Goal: Task Accomplishment & Management: Complete application form

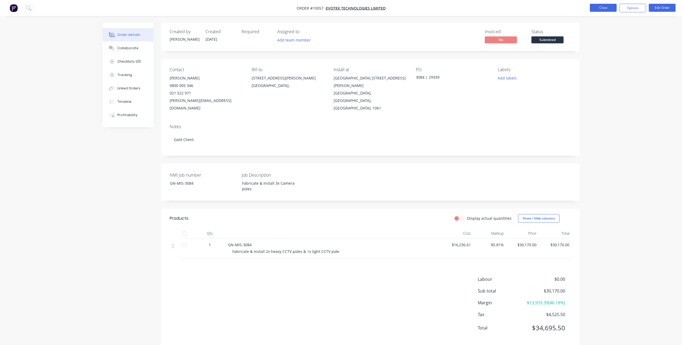
click at [595, 7] on button "Close" at bounding box center [603, 8] width 27 height 8
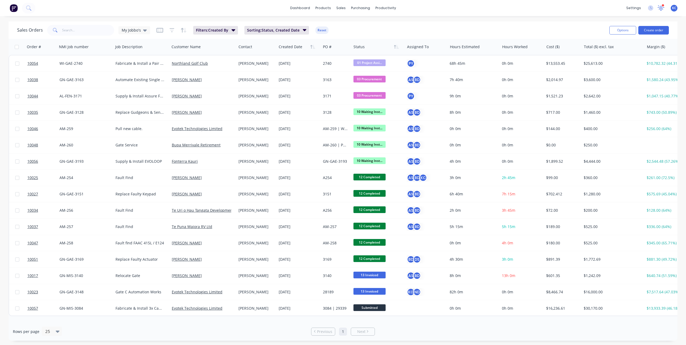
click at [660, 9] on icon at bounding box center [661, 7] width 5 height 4
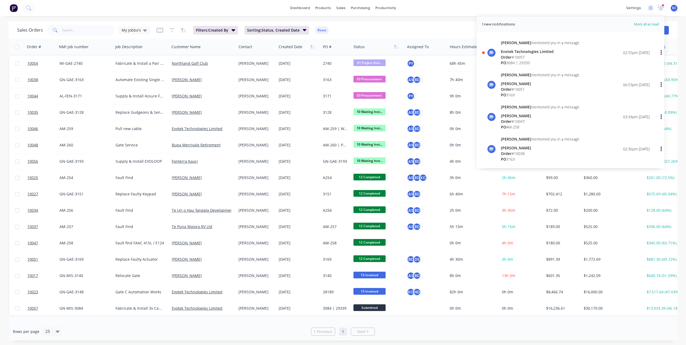
click at [535, 60] on div "PO 3084 | 29339" at bounding box center [540, 63] width 78 height 6
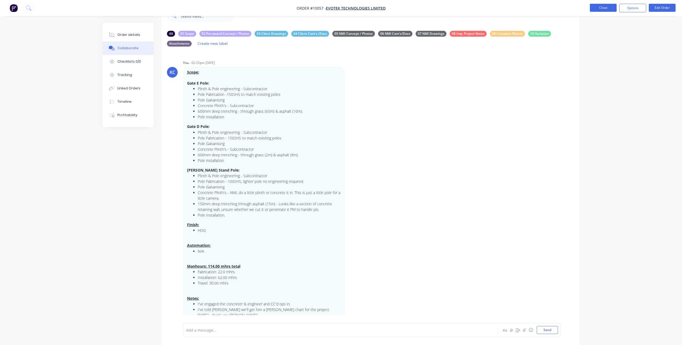
click at [597, 5] on button "Close" at bounding box center [603, 8] width 27 height 8
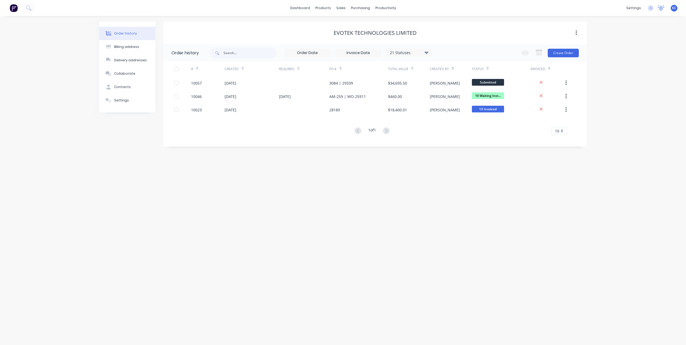
click at [659, 9] on icon at bounding box center [661, 7] width 5 height 4
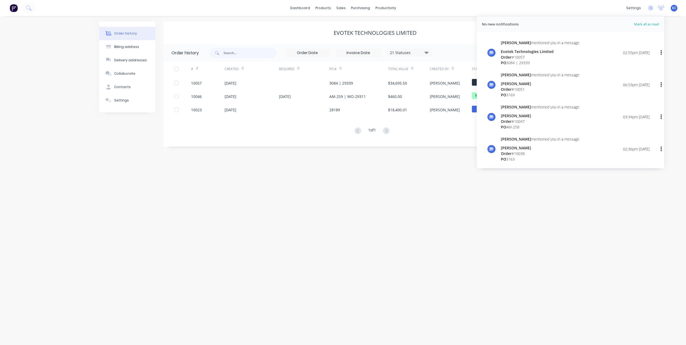
click at [531, 41] on div "[PERSON_NAME] mentioned you in a message" at bounding box center [540, 43] width 78 height 6
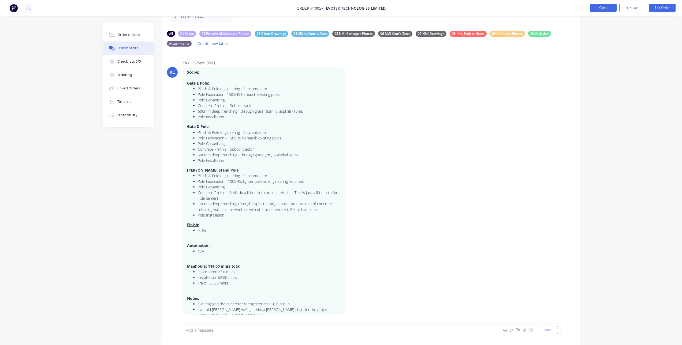
click at [611, 8] on button "Close" at bounding box center [603, 8] width 27 height 8
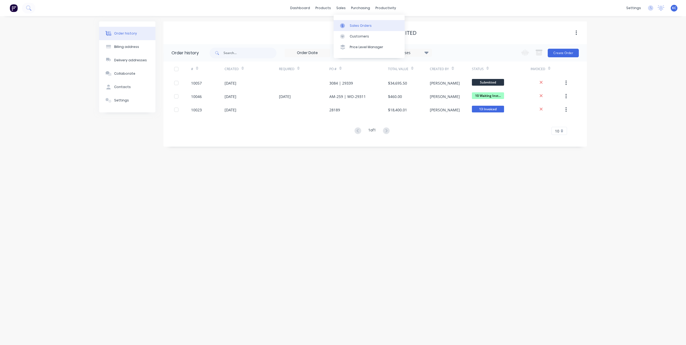
click at [347, 22] on link "Sales Orders" at bounding box center [369, 25] width 71 height 11
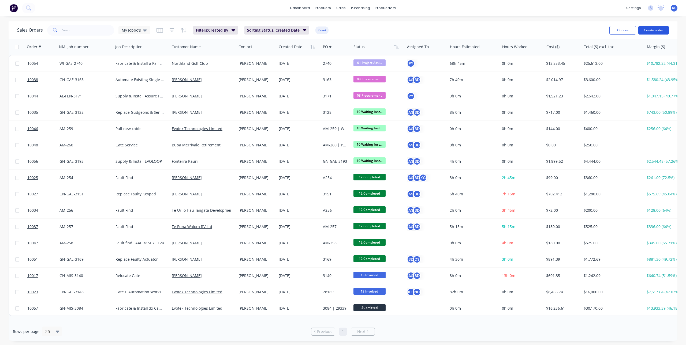
click at [657, 27] on button "Create order" at bounding box center [653, 30] width 31 height 9
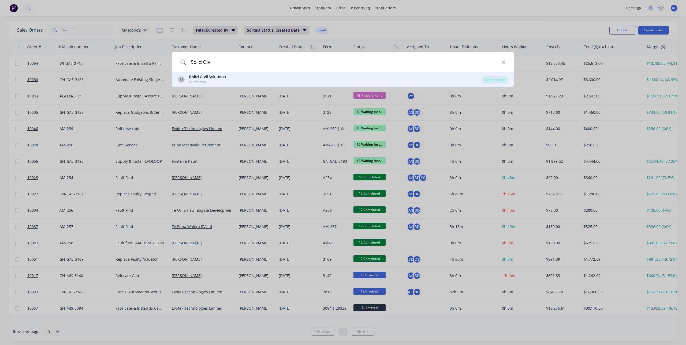
type input "Solid Civi"
click at [232, 73] on div "SS Solid Civi l Solutions Customer Create order" at bounding box center [343, 79] width 342 height 15
click at [203, 79] on b "Solid Civi" at bounding box center [198, 76] width 18 height 5
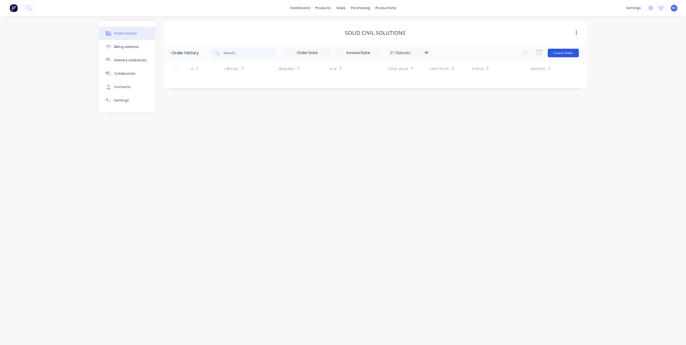
click at [554, 55] on button "Create Order" at bounding box center [563, 53] width 31 height 9
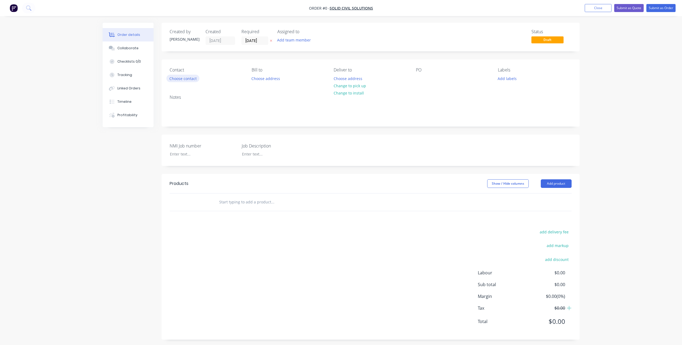
click at [190, 80] on button "Choose contact" at bounding box center [182, 78] width 33 height 7
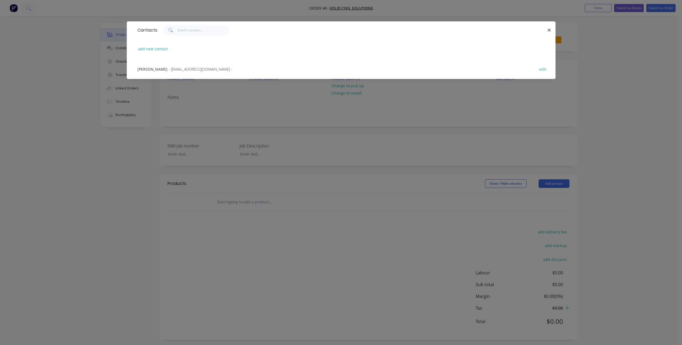
click at [155, 70] on span "[PERSON_NAME]" at bounding box center [152, 69] width 30 height 5
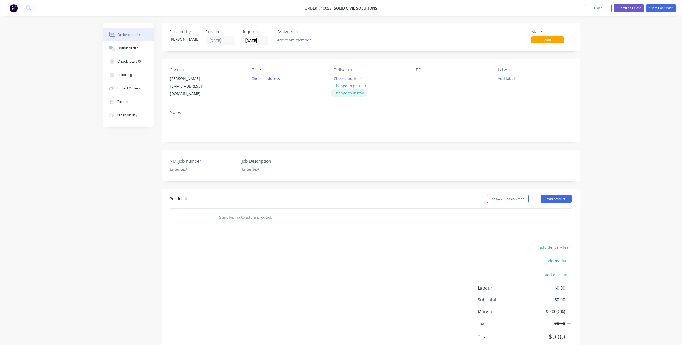
click at [356, 95] on button "Change to install" at bounding box center [349, 92] width 36 height 7
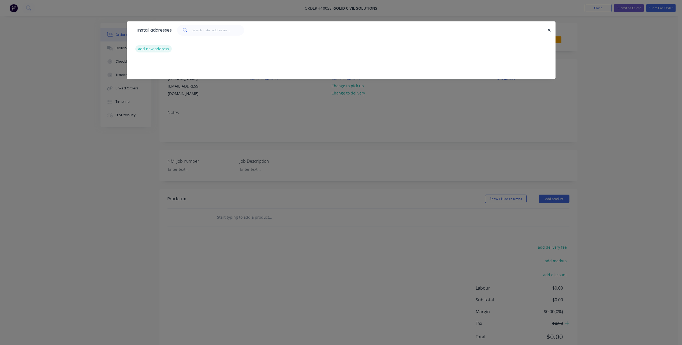
click at [154, 48] on button "add new address" at bounding box center [153, 48] width 37 height 7
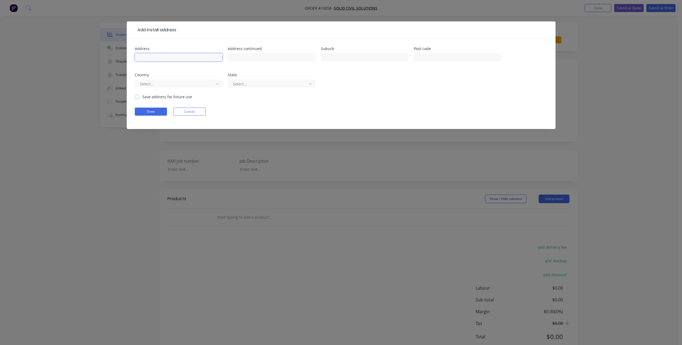
click at [159, 58] on input "text" at bounding box center [179, 57] width 88 height 8
type input "Ranfurly Street Moerewa"
click at [163, 97] on label "Save address for future use" at bounding box center [167, 97] width 50 height 6
click at [139, 97] on input "Save address for future use" at bounding box center [137, 96] width 4 height 5
checkbox input "true"
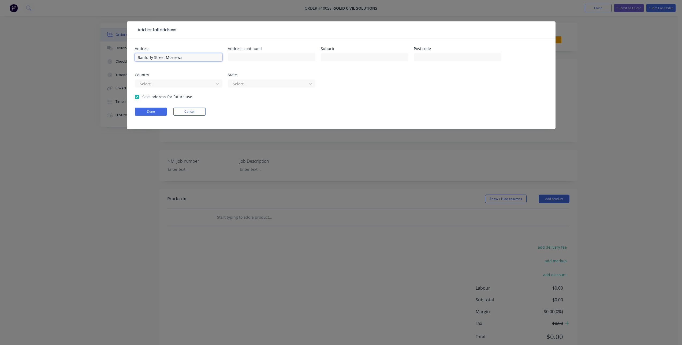
click at [163, 59] on input "Ranfurly Street Moerewa" at bounding box center [179, 57] width 88 height 8
type input "Ranfurly Street, Moerewa"
click at [148, 114] on button "Done" at bounding box center [151, 112] width 32 height 8
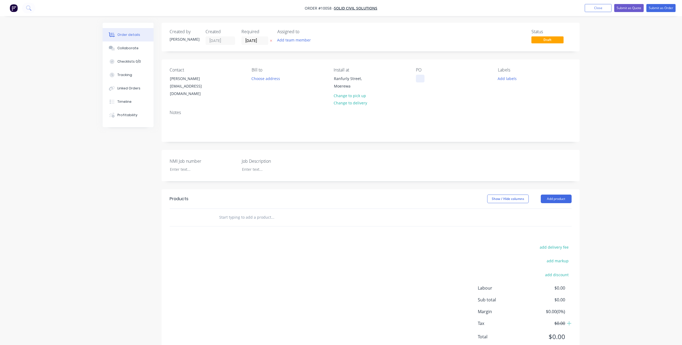
click at [419, 76] on div at bounding box center [420, 79] width 9 height 8
click at [184, 251] on div "add delivery fee add markup add discount Labour $0.00 Sub total $0.00 Margin $0…" at bounding box center [371, 295] width 402 height 103
click at [271, 39] on button at bounding box center [271, 41] width 6 height 6
click at [428, 79] on div "GN-" at bounding box center [424, 79] width 16 height 8
click at [178, 166] on div at bounding box center [199, 170] width 67 height 8
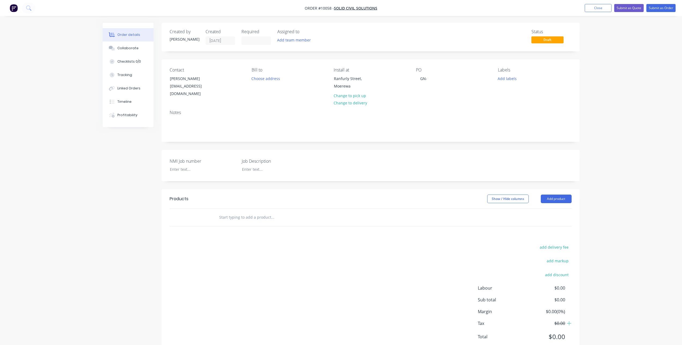
click at [431, 81] on div "PO GN-" at bounding box center [452, 83] width 73 height 30
click at [428, 78] on div "GN-" at bounding box center [424, 79] width 16 height 8
drag, startPoint x: 444, startPoint y: 76, endPoint x: 392, endPoint y: 81, distance: 51.9
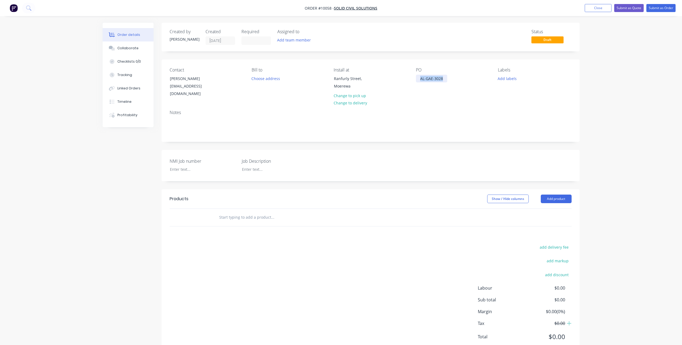
click at [392, 81] on div "Contact [PERSON_NAME] [EMAIL_ADDRESS][DOMAIN_NAME] [PERSON_NAME] to Choose addr…" at bounding box center [371, 82] width 418 height 46
copy div "AL-GAE-3028"
click at [187, 166] on div at bounding box center [199, 170] width 67 height 8
paste div
click at [249, 166] on div at bounding box center [271, 170] width 67 height 8
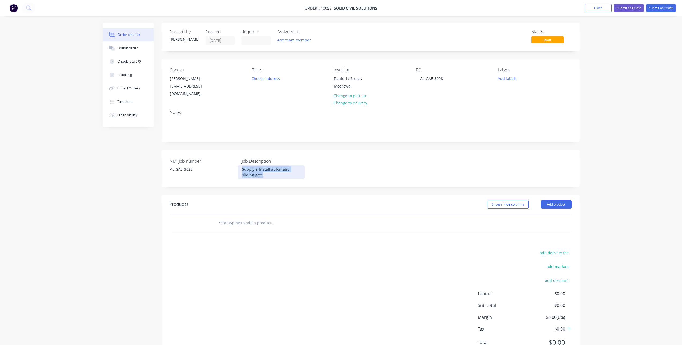
drag, startPoint x: 254, startPoint y: 167, endPoint x: 227, endPoint y: 158, distance: 28.0
click at [227, 158] on div "NMI Job number AL-GAE-3028 Job Description Supply & Install automatic sliding g…" at bounding box center [371, 168] width 418 height 37
copy div "Supply & Install automatic sliding gate"
click at [231, 220] on input "text" at bounding box center [272, 223] width 107 height 11
paste input "AL-GAE-3028"
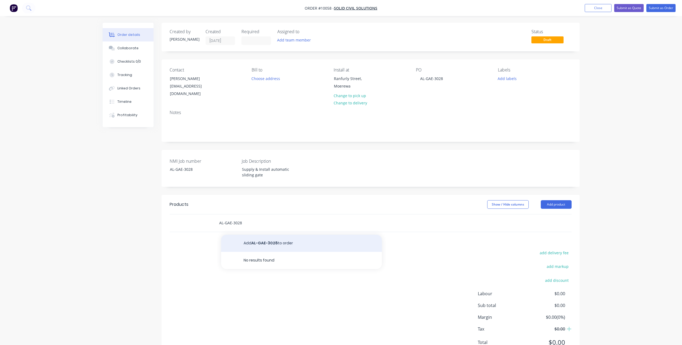
type input "AL-GAE-3028"
click at [253, 236] on button "Add AL-GAE-3028 to order" at bounding box center [301, 243] width 161 height 17
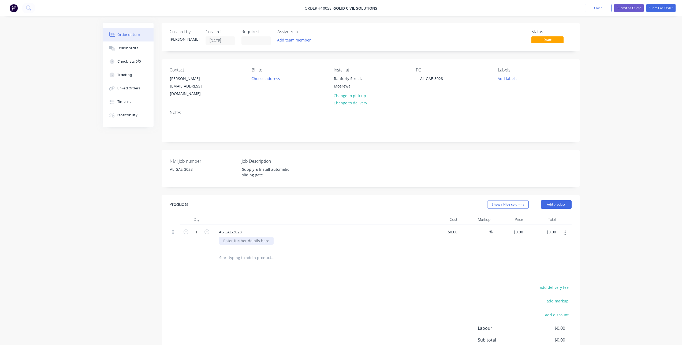
click at [247, 237] on div at bounding box center [246, 241] width 55 height 8
paste div
click at [517, 228] on div "0 $0.00" at bounding box center [518, 232] width 14 height 8
type input "17240"
type input "$17,240.00"
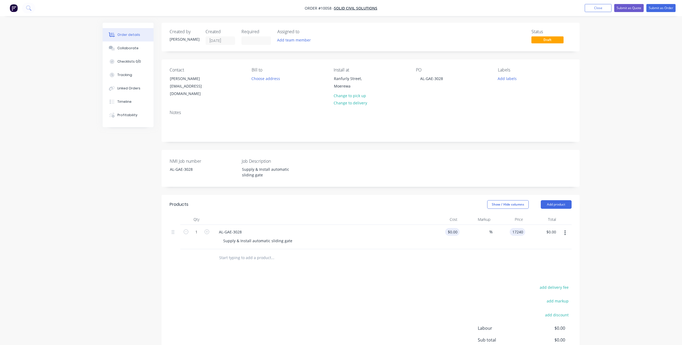
type input "$17,240.00"
click at [448, 229] on div at bounding box center [443, 237] width 33 height 24
type input "$0.00"
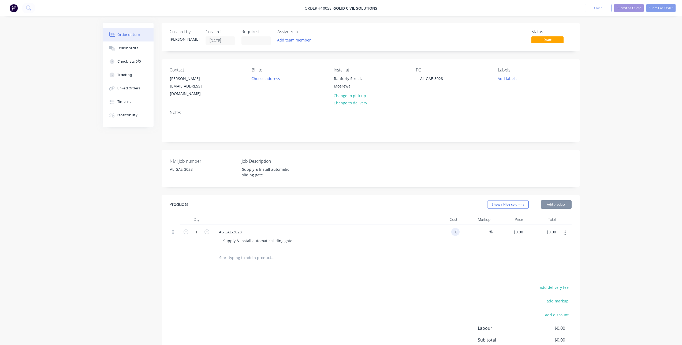
click at [450, 225] on div "0 0" at bounding box center [443, 237] width 33 height 24
type input "$10,248.48"
click at [440, 275] on div "Products Show / Hide columns Add product Qty Cost Markup Price Total 1 AL-GAE-3…" at bounding box center [371, 295] width 418 height 200
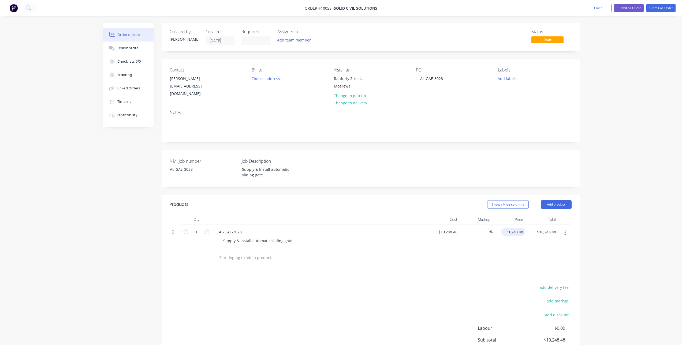
click at [515, 228] on input "10248.48" at bounding box center [514, 232] width 22 height 8
type input "17240"
type input "68.22"
type input "$17,240.00"
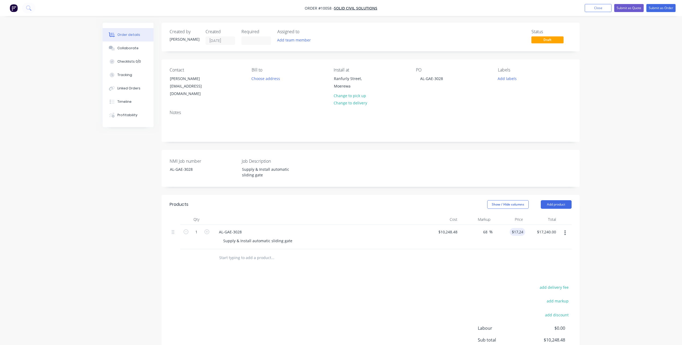
click at [405, 297] on div "add delivery fee add markup add discount Labour $0.00 Sub total $10,248.48 Marg…" at bounding box center [371, 335] width 402 height 103
click at [130, 116] on div "Profitability" at bounding box center [127, 115] width 20 height 5
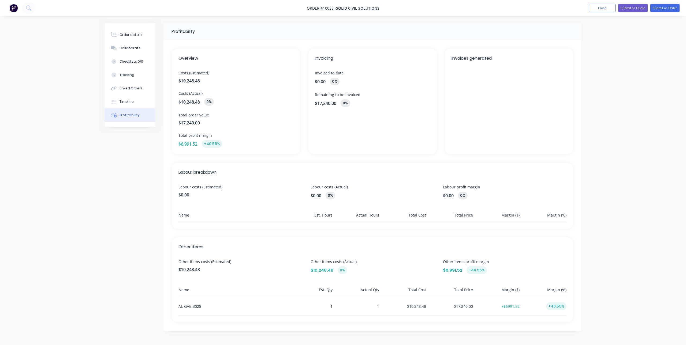
click at [189, 194] on span "$0.00" at bounding box center [240, 195] width 124 height 6
click at [324, 213] on div "Est. Hours" at bounding box center [310, 217] width 45 height 10
click at [324, 226] on div "Labour breakdown Labour costs (Estimated) $0.00 Labour costs (Actual) $0.00 0% …" at bounding box center [372, 196] width 401 height 66
click at [127, 39] on button "Order details" at bounding box center [129, 34] width 51 height 13
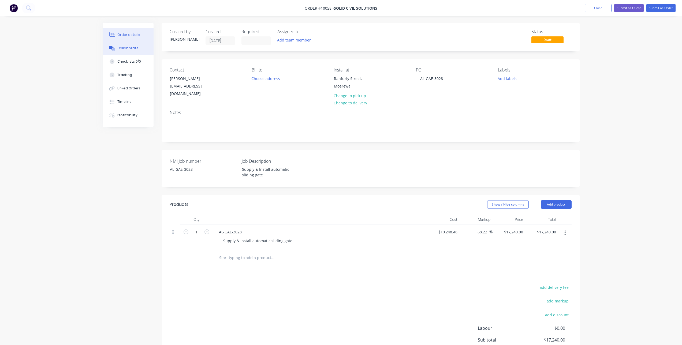
click at [129, 49] on div "Collaborate" at bounding box center [127, 48] width 21 height 5
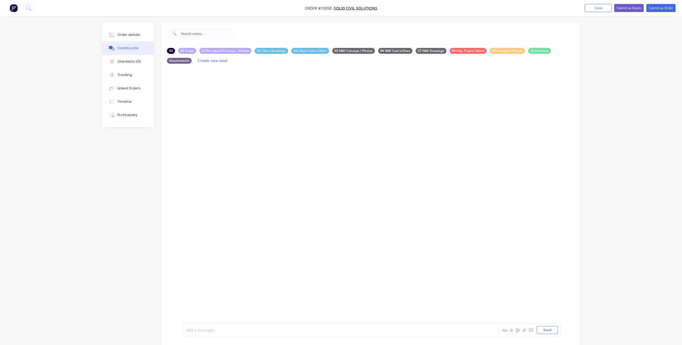
click at [213, 331] on div at bounding box center [325, 331] width 279 height 6
click at [223, 321] on span "Supply & Install Delta Automatic Sliding Gate" at bounding box center [226, 320] width 81 height 5
click at [230, 331] on div at bounding box center [325, 332] width 279 height 6
click at [194, 331] on div at bounding box center [325, 332] width 279 height 6
click at [210, 331] on div at bounding box center [325, 332] width 279 height 6
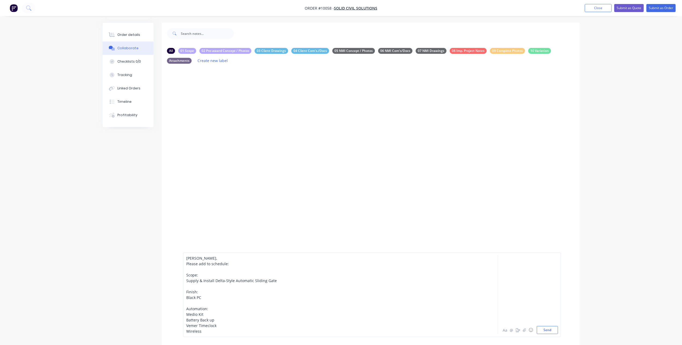
click at [210, 326] on span "Vemer Timeclock" at bounding box center [201, 325] width 30 height 5
click at [206, 333] on div "Wireless" at bounding box center [325, 332] width 279 height 6
click at [220, 332] on div "Wireless H85's" at bounding box center [325, 332] width 279 height 6
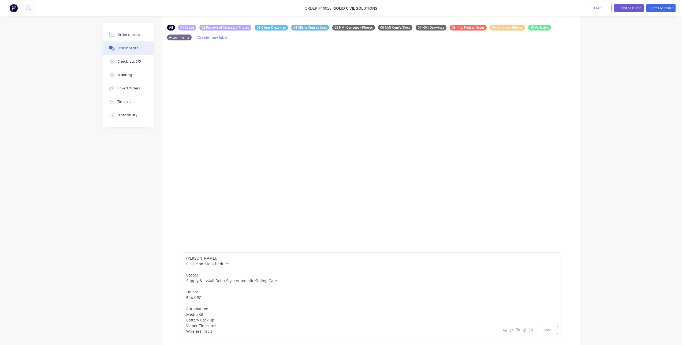
scroll to position [54, 0]
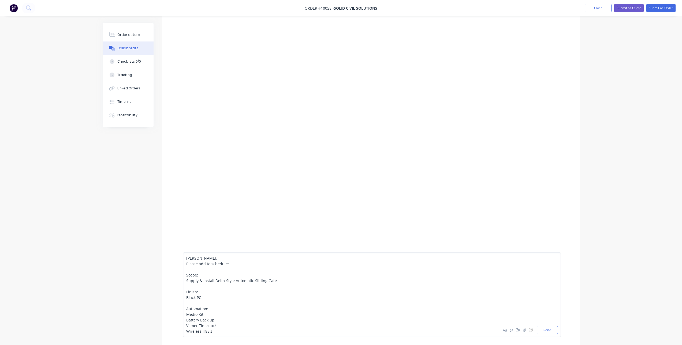
click at [214, 281] on span "Supply & Install Delta-Style Automatic Sliding Gate" at bounding box center [231, 280] width 91 height 5
click at [225, 332] on div "Wireless H85's" at bounding box center [325, 332] width 279 height 6
click at [196, 331] on div at bounding box center [325, 332] width 279 height 6
click at [219, 334] on div "Man Hours:" at bounding box center [325, 332] width 279 height 6
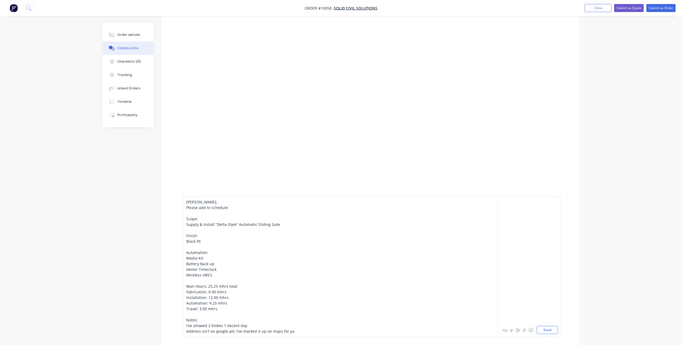
click at [202, 332] on span "Address sin't on google yet, I've marked it up on maps for ya." at bounding box center [240, 331] width 109 height 5
click at [301, 332] on div "Address isn't on google yet, I've marked it up on maps for ya." at bounding box center [325, 332] width 279 height 6
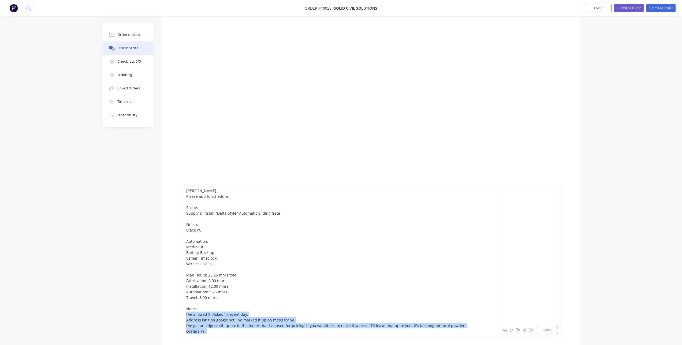
drag, startPoint x: 217, startPoint y: 333, endPoint x: 186, endPoint y: 315, distance: 36.1
click at [186, 315] on div "[PERSON_NAME], Please add to schedule: Scope: Supply & Install "Delta-Style" Au…" at bounding box center [325, 261] width 279 height 146
click at [208, 333] on div "I've got an edgesmith quote in the fodler that I've used for pricing, if you wo…" at bounding box center [325, 328] width 279 height 11
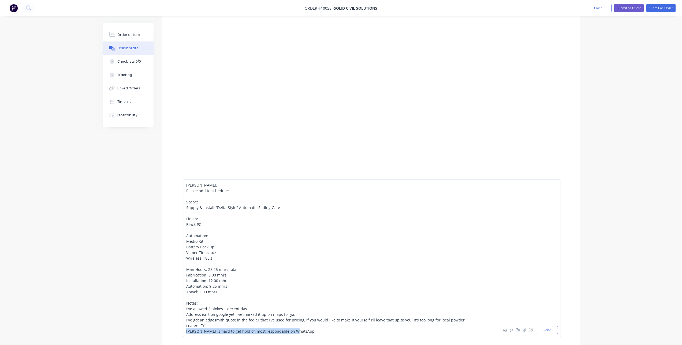
drag, startPoint x: 296, startPoint y: 334, endPoint x: 183, endPoint y: 330, distance: 113.1
click at [183, 330] on div "[PERSON_NAME], Please add to schedule: Scope: Supply & Install "Delta-Style" Au…" at bounding box center [372, 259] width 378 height 158
copy span "[PERSON_NAME] is hard to get hold of, most respondable on WhatsApp"
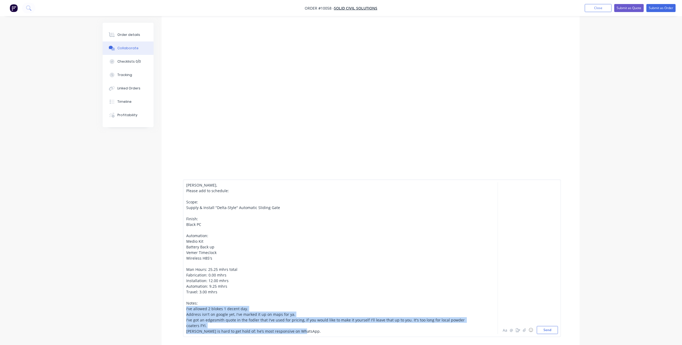
drag, startPoint x: 307, startPoint y: 332, endPoint x: 153, endPoint y: 309, distance: 156.1
click at [153, 309] on div "All 01 Scope 02 Pre-award Concept / Photos 03 Client Drawings 04 Client Com's./…" at bounding box center [341, 211] width 477 height 484
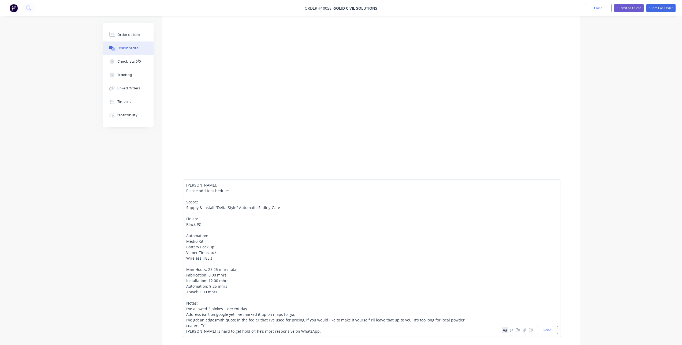
click at [504, 333] on button "Aa" at bounding box center [505, 330] width 6 height 6
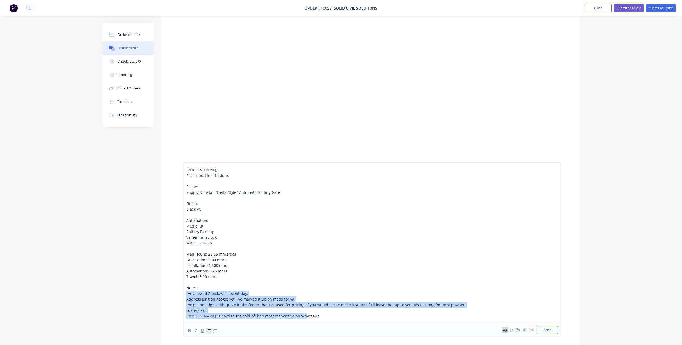
click at [205, 329] on button "button" at bounding box center [208, 331] width 6 height 6
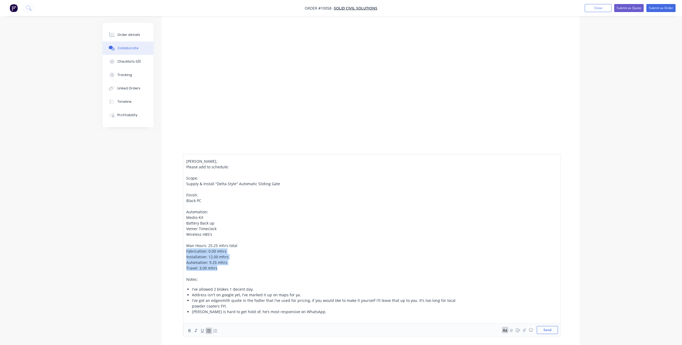
drag, startPoint x: 220, startPoint y: 269, endPoint x: 184, endPoint y: 252, distance: 39.2
click at [184, 252] on div "[PERSON_NAME], Please add to schedule: Scope: Supply & Install "Delta-Style" Au…" at bounding box center [372, 245] width 378 height 183
click at [209, 330] on icon "button" at bounding box center [209, 331] width 4 height 3
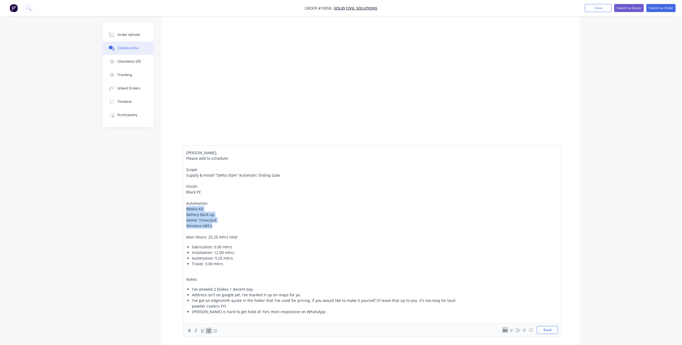
drag, startPoint x: 215, startPoint y: 225, endPoint x: 166, endPoint y: 209, distance: 51.4
click at [166, 209] on div "[PERSON_NAME], Please add to schedule: Scope: Supply & Install "Delta-Style" Au…" at bounding box center [371, 241] width 418 height 208
click at [211, 331] on icon "button" at bounding box center [208, 330] width 5 height 5
drag, startPoint x: 208, startPoint y: 183, endPoint x: 185, endPoint y: 185, distance: 22.3
click at [185, 185] on div "[PERSON_NAME], Please add to schedule: Scope: Supply & Install "Delta-Style" Au…" at bounding box center [372, 237] width 378 height 200
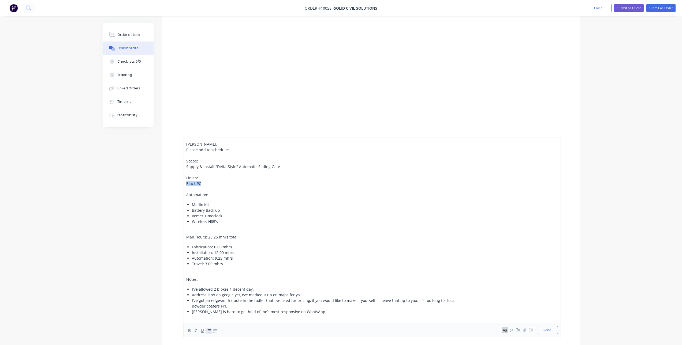
click at [209, 333] on icon "button" at bounding box center [208, 330] width 5 height 5
click at [207, 158] on span "Supply & Install "Delta-Style" Automatic Sliding Gate" at bounding box center [233, 158] width 94 height 5
click at [210, 329] on icon "button" at bounding box center [208, 330] width 5 height 5
click at [193, 145] on span "Scope:" at bounding box center [192, 143] width 12 height 5
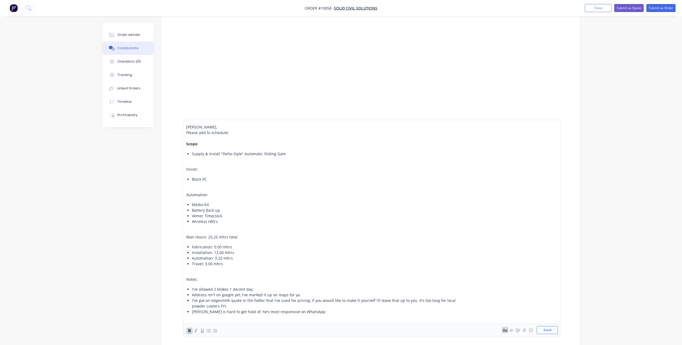
click at [192, 169] on span "Finish:" at bounding box center [192, 169] width 12 height 5
drag, startPoint x: 186, startPoint y: 239, endPoint x: 257, endPoint y: 237, distance: 71.0
click at [257, 237] on div "Man Hours: 25.25 mhrs total" at bounding box center [325, 237] width 279 height 6
click at [192, 279] on span "Notes:" at bounding box center [192, 279] width 12 height 5
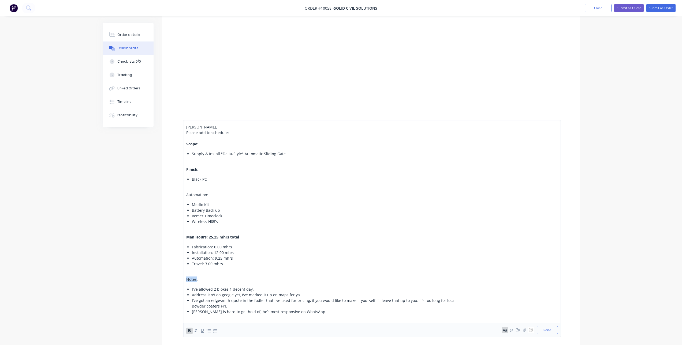
click at [192, 279] on span "Notes:" at bounding box center [192, 279] width 12 height 5
click at [326, 277] on div "Notes :" at bounding box center [325, 280] width 279 height 6
click at [309, 311] on div "[PERSON_NAME] is hard to get hold of; he’s most responsive on WhatsApp." at bounding box center [328, 312] width 273 height 6
click at [317, 313] on div "[PERSON_NAME] is hard to get hold of; he’s most responsive on WhatsApp." at bounding box center [328, 312] width 273 height 6
click at [227, 288] on span "I've allowed 2 blokes 1 decent day." at bounding box center [223, 289] width 62 height 5
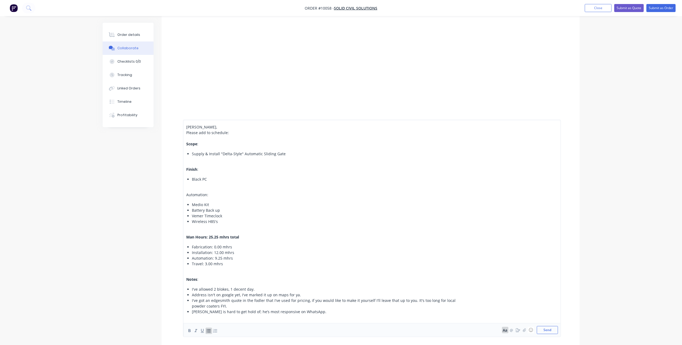
click at [324, 311] on div "[PERSON_NAME] is hard to get hold of; he’s most responsive on WhatsApp." at bounding box center [328, 312] width 273 height 6
click at [214, 204] on div "Medio Kit" at bounding box center [328, 205] width 273 height 6
click at [291, 261] on div "Automation: 9.25 mhrs" at bounding box center [328, 259] width 273 height 6
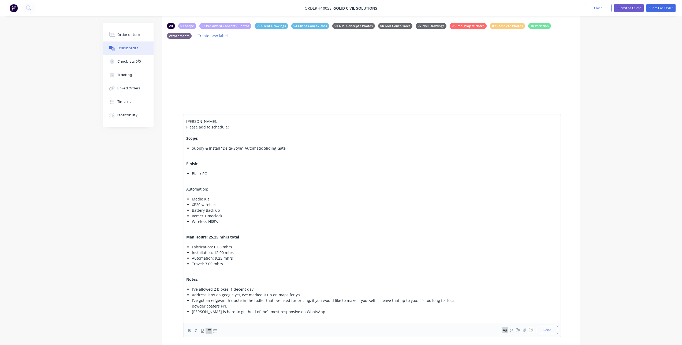
scroll to position [0, 0]
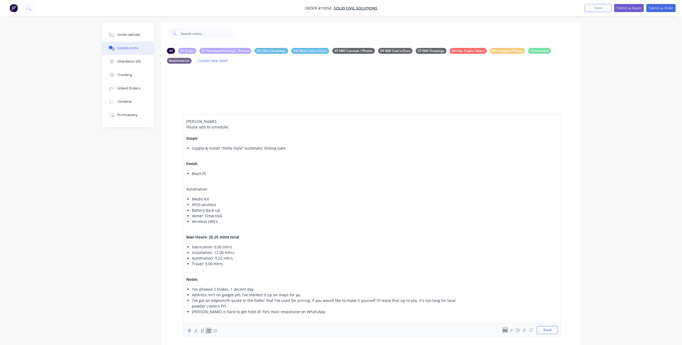
click at [200, 189] on span "Automation:" at bounding box center [197, 189] width 22 height 5
drag, startPoint x: 547, startPoint y: 330, endPoint x: 239, endPoint y: 308, distance: 309.4
click at [240, 308] on div "[PERSON_NAME], Please add to schedule: Scope : Supply & Install "Delta-Style" A…" at bounding box center [372, 226] width 372 height 214
click at [238, 313] on span "[PERSON_NAME] is hard to get hold of; he’s most responsive on WhatsApp." at bounding box center [259, 311] width 134 height 5
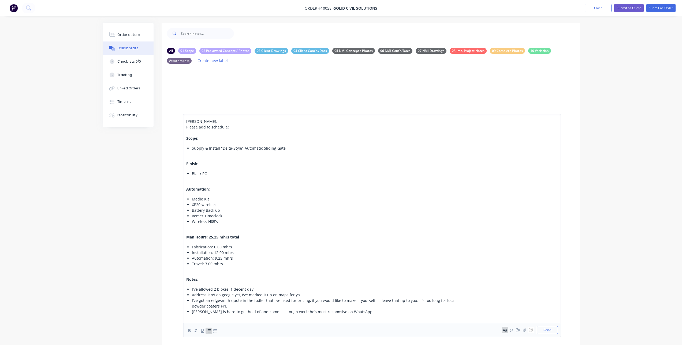
drag, startPoint x: 542, startPoint y: 329, endPoint x: 246, endPoint y: 309, distance: 296.4
click at [246, 309] on div "[PERSON_NAME], Please add to schedule: Scope : Supply & Install "Delta-Style" A…" at bounding box center [372, 226] width 372 height 214
click at [246, 310] on span "[PERSON_NAME] is hard to get hold of and comms is tough work; he’s most respons…" at bounding box center [283, 311] width 182 height 5
drag, startPoint x: 554, startPoint y: 328, endPoint x: 202, endPoint y: 163, distance: 389.0
click at [202, 163] on div "[PERSON_NAME], Please add to schedule: Scope : Supply & Install "Delta-Style" A…" at bounding box center [372, 226] width 372 height 214
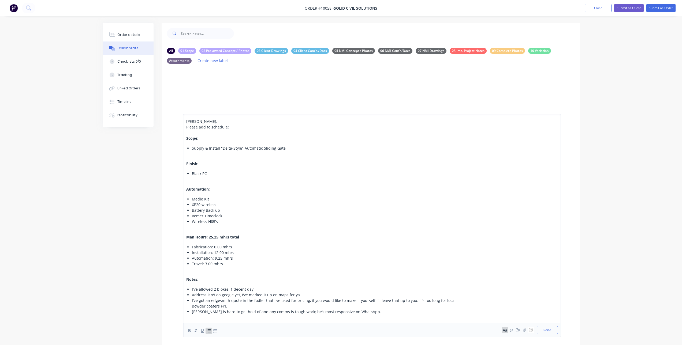
click at [186, 120] on span "[PERSON_NAME]," at bounding box center [201, 121] width 31 height 5
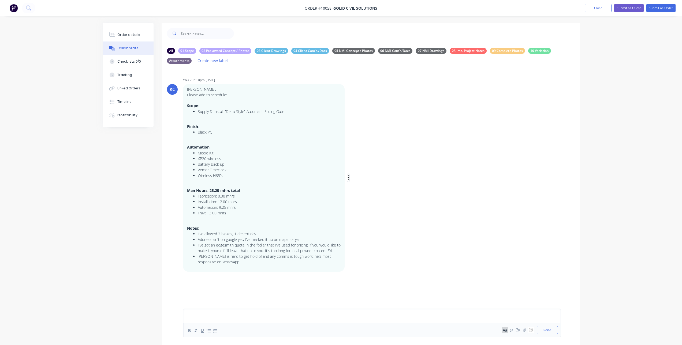
click at [349, 175] on button "button" at bounding box center [348, 178] width 2 height 8
click at [353, 178] on button "Labels" at bounding box center [368, 178] width 34 height 9
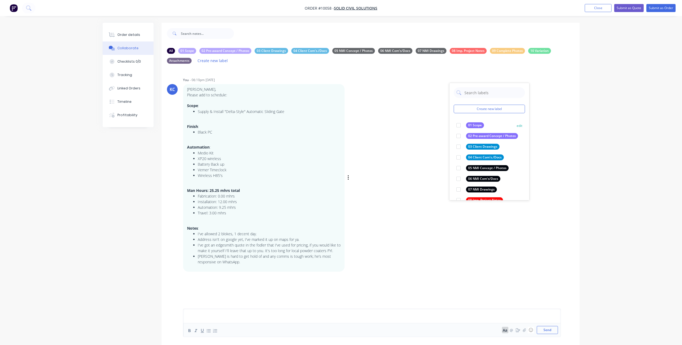
click at [461, 124] on div at bounding box center [458, 125] width 11 height 11
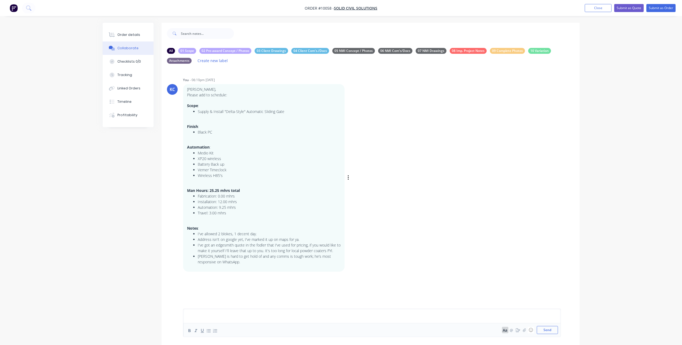
click at [396, 170] on div "KC You - 06:10pm [DATE] [PERSON_NAME], Please add to schedule: Scope : Supply &…" at bounding box center [371, 174] width 418 height 196
click at [146, 37] on button "Order details" at bounding box center [128, 34] width 51 height 13
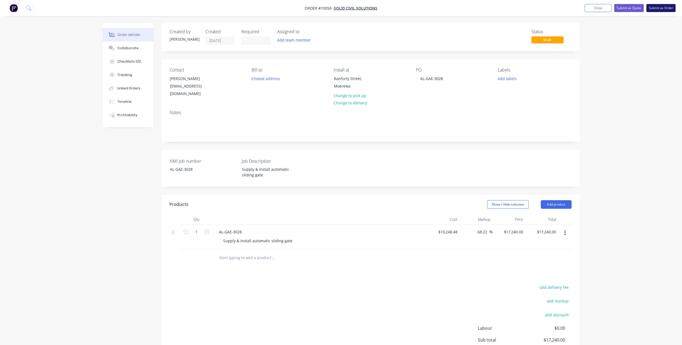
click at [658, 9] on button "Submit as Order" at bounding box center [660, 8] width 29 height 8
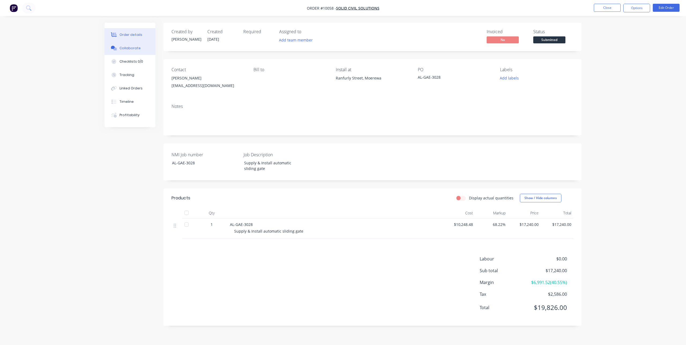
click at [131, 50] on div "Collaborate" at bounding box center [129, 48] width 21 height 5
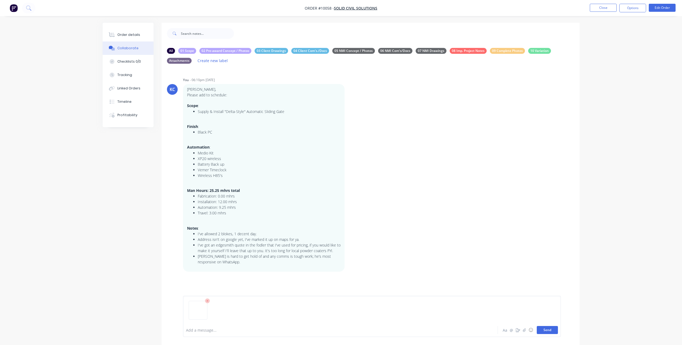
click at [548, 332] on button "Send" at bounding box center [547, 330] width 21 height 8
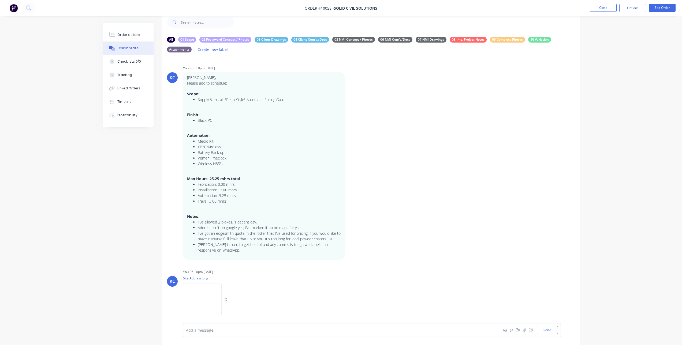
scroll to position [17, 0]
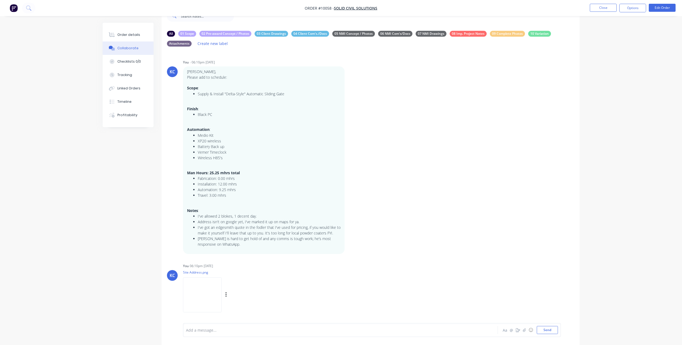
click at [201, 295] on img at bounding box center [202, 295] width 39 height 35
click at [231, 336] on div "Add a message... Aa @ ☺ Send" at bounding box center [372, 330] width 378 height 14
click at [233, 332] on div at bounding box center [325, 331] width 279 height 6
click at [203, 331] on div at bounding box center [325, 331] width 279 height 6
click at [234, 328] on div at bounding box center [325, 331] width 279 height 6
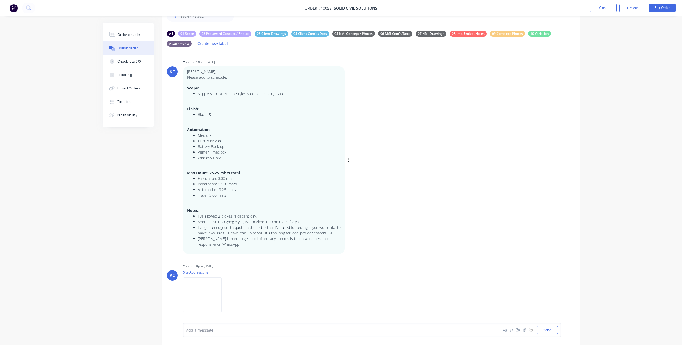
click at [397, 152] on div "KC You - 06:10pm [DATE] [PERSON_NAME], Please add to schedule: Scope : Supply &…" at bounding box center [371, 156] width 418 height 196
drag, startPoint x: 397, startPoint y: 152, endPoint x: 376, endPoint y: 192, distance: 45.2
click at [376, 192] on div "KC You - 06:10pm [DATE] [PERSON_NAME], Please add to schedule: Scope : Supply &…" at bounding box center [371, 156] width 418 height 196
